Goal: Task Accomplishment & Management: Use online tool/utility

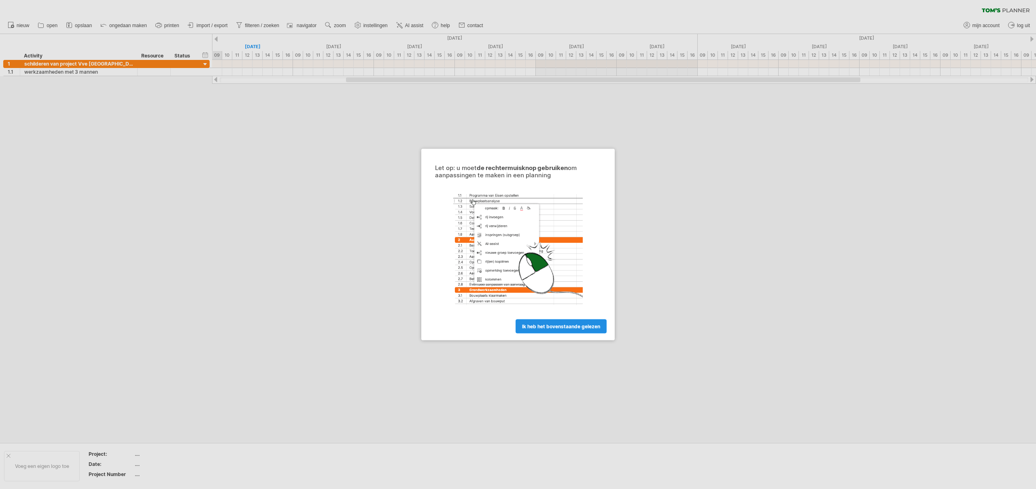
click at [546, 327] on span "ik heb het bovenstaande gelezen" at bounding box center [561, 326] width 78 height 6
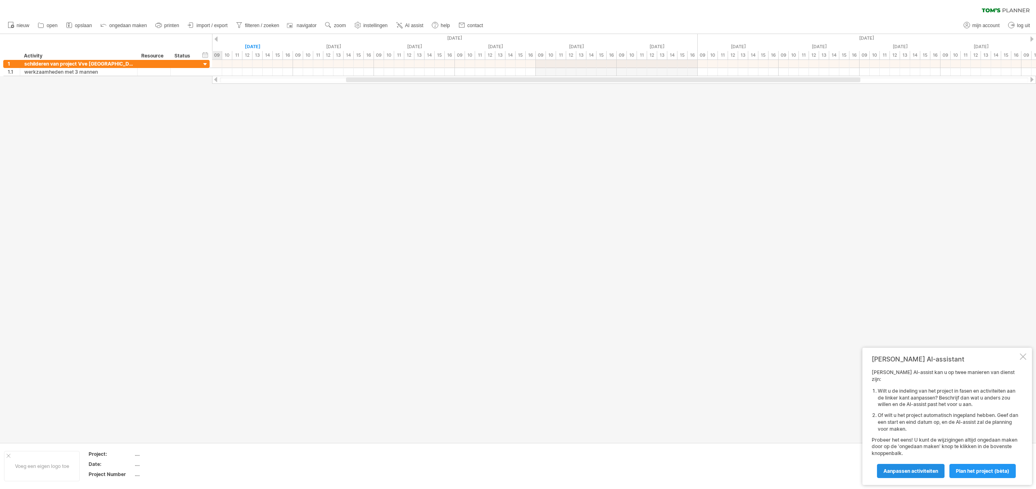
click at [910, 470] on span "Aanpassen activiteiten" at bounding box center [911, 471] width 55 height 6
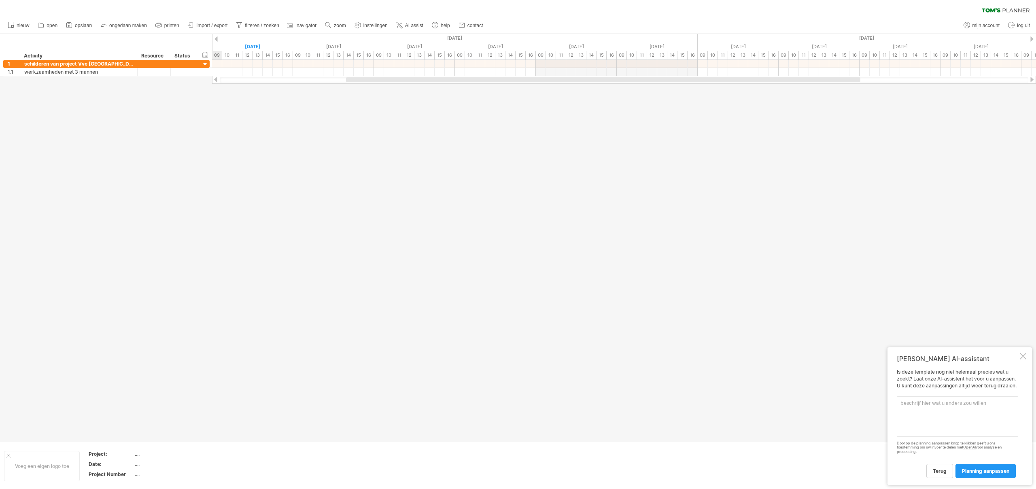
click at [921, 406] on textarea at bounding box center [957, 416] width 121 height 40
click at [201, 66] on div "**********" at bounding box center [106, 64] width 206 height 8
click at [206, 65] on div at bounding box center [206, 65] width 8 height 8
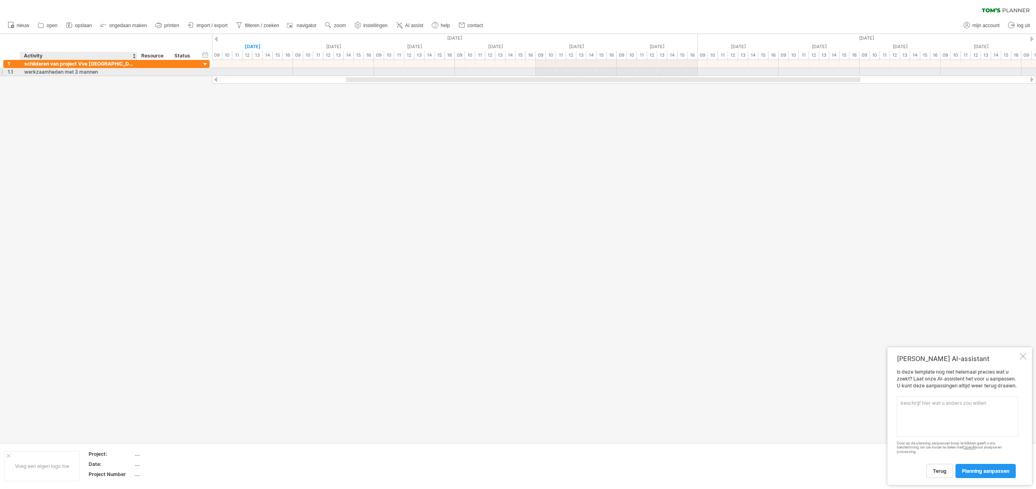
click at [74, 71] on div "werkzaamheden met 3 mannen" at bounding box center [78, 72] width 109 height 8
click at [246, 68] on div at bounding box center [624, 72] width 824 height 8
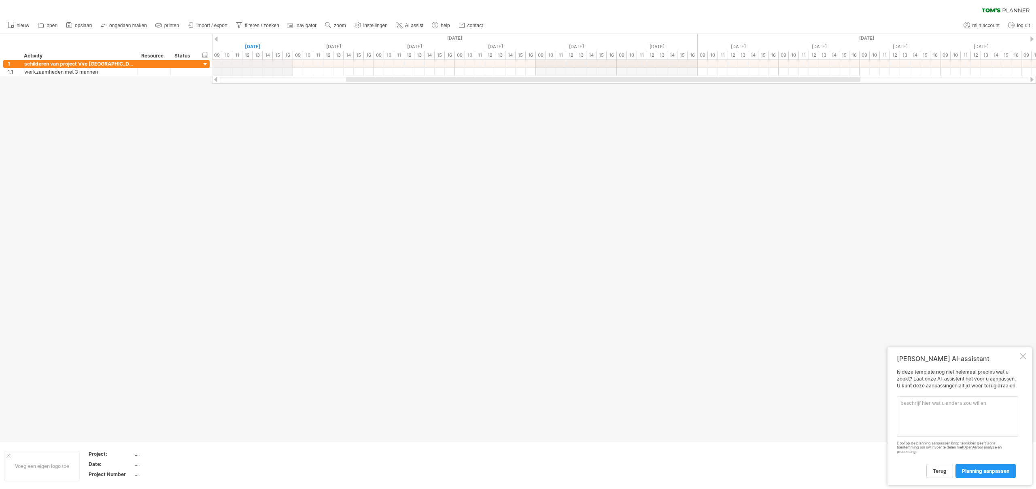
click at [247, 53] on div "12" at bounding box center [248, 55] width 10 height 9
click at [936, 420] on textarea at bounding box center [957, 416] width 121 height 40
click at [76, 64] on div "schilderen van project Vve [GEOGRAPHIC_DATA]" at bounding box center [78, 64] width 109 height 8
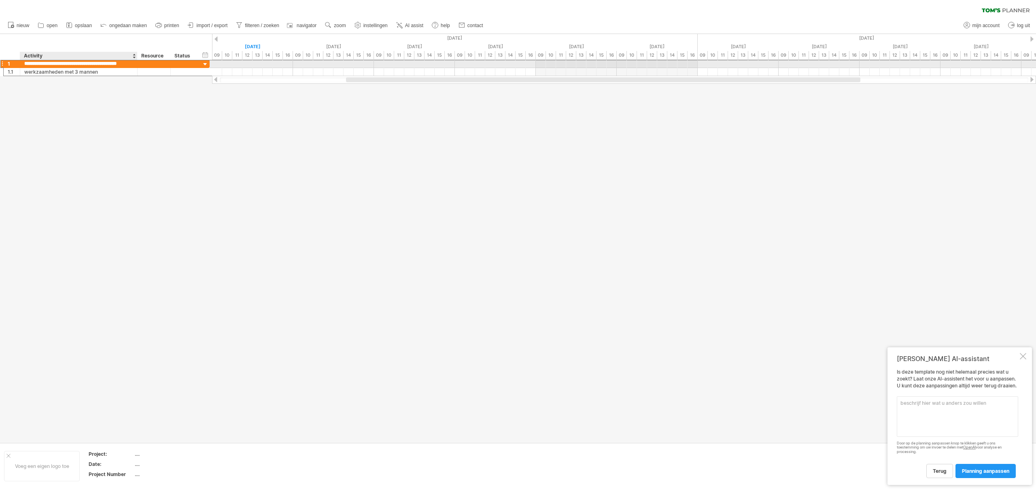
click at [76, 64] on input "**********" at bounding box center [78, 64] width 109 height 8
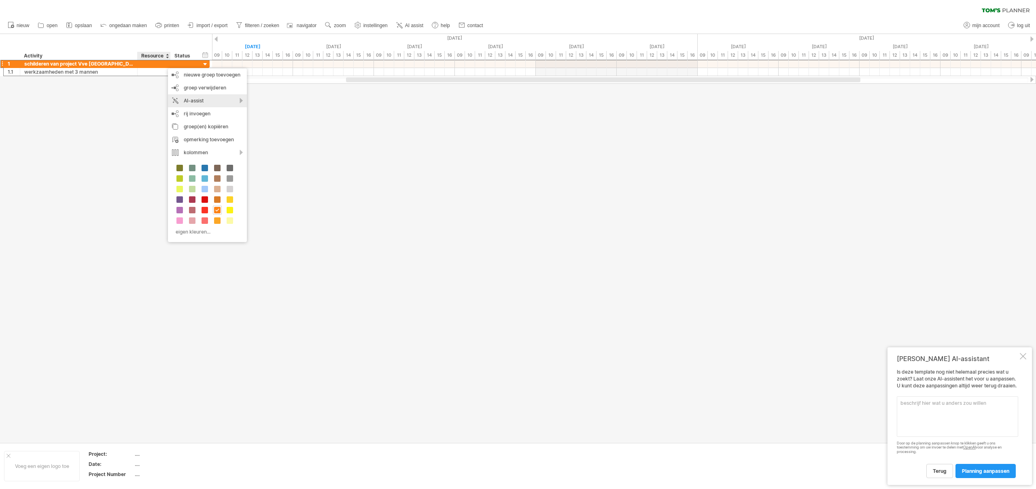
click at [191, 97] on div "AI-assist" at bounding box center [207, 100] width 79 height 13
click at [130, 128] on div at bounding box center [518, 238] width 1036 height 408
click at [292, 28] on div at bounding box center [291, 25] width 8 height 8
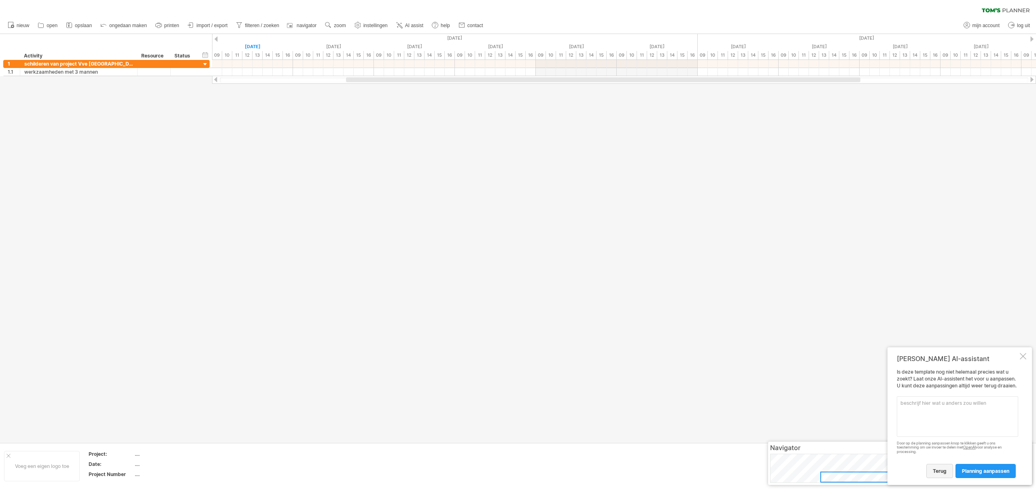
click at [938, 468] on link "terug" at bounding box center [940, 471] width 27 height 14
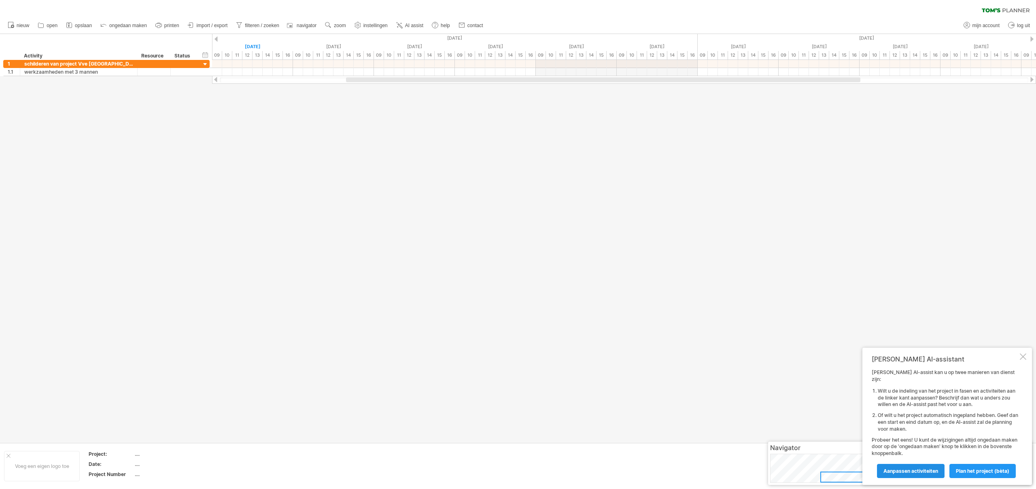
click at [921, 472] on span "Aanpassen activiteiten" at bounding box center [911, 471] width 55 height 6
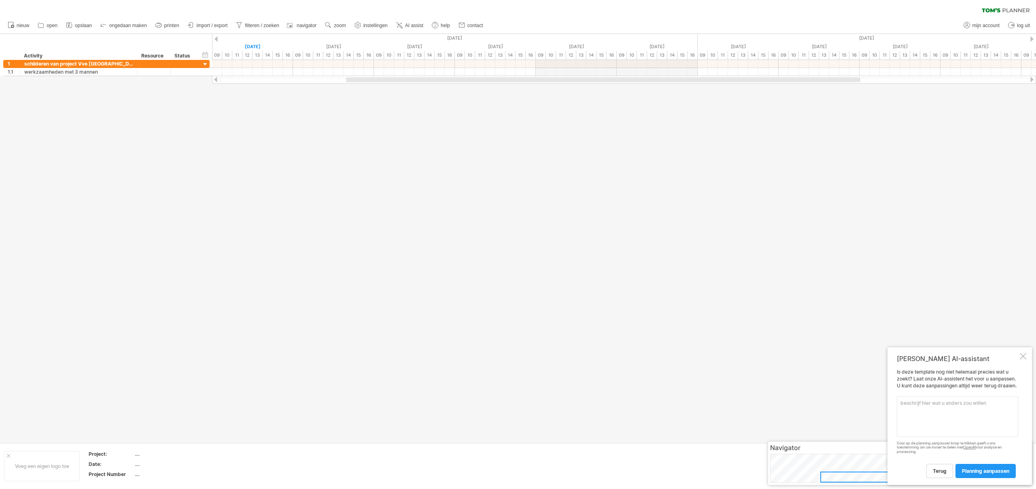
click at [944, 406] on textarea at bounding box center [957, 416] width 121 height 40
type textarea "1 man is op woemsdag niet aanwezig - 1 man is alleen op maandag en vrijdagen aa…"
click at [961, 470] on link "planning aanpassen" at bounding box center [986, 471] width 60 height 14
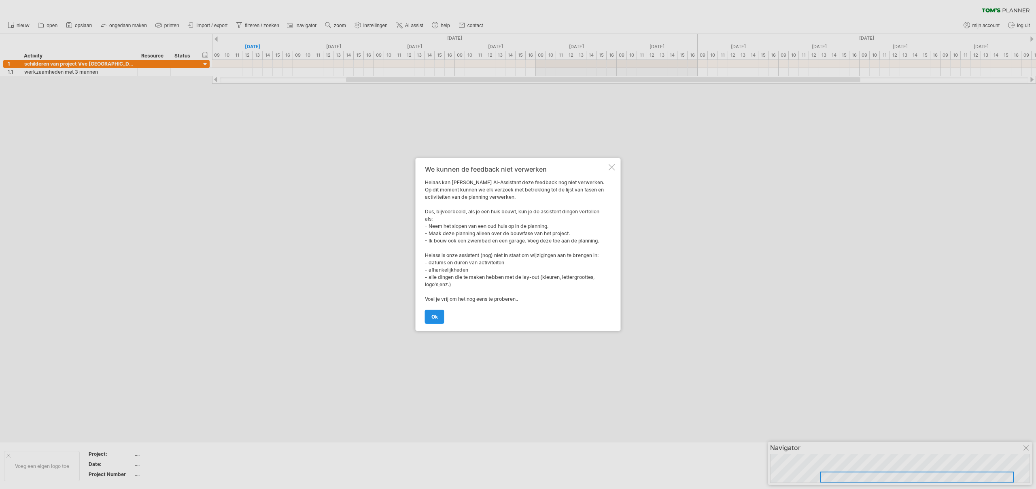
click at [436, 317] on span "ok" at bounding box center [435, 317] width 6 height 6
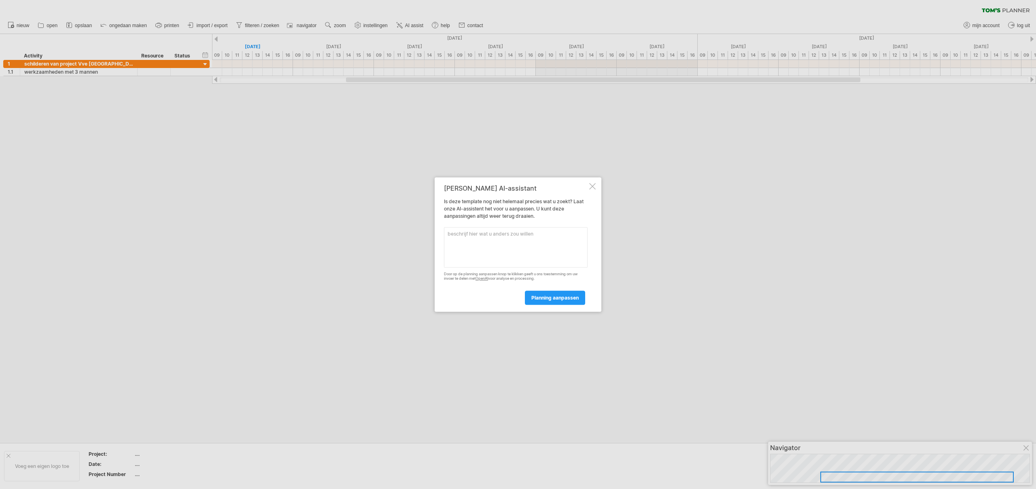
click at [590, 186] on div at bounding box center [592, 186] width 6 height 6
